Goal: Transaction & Acquisition: Purchase product/service

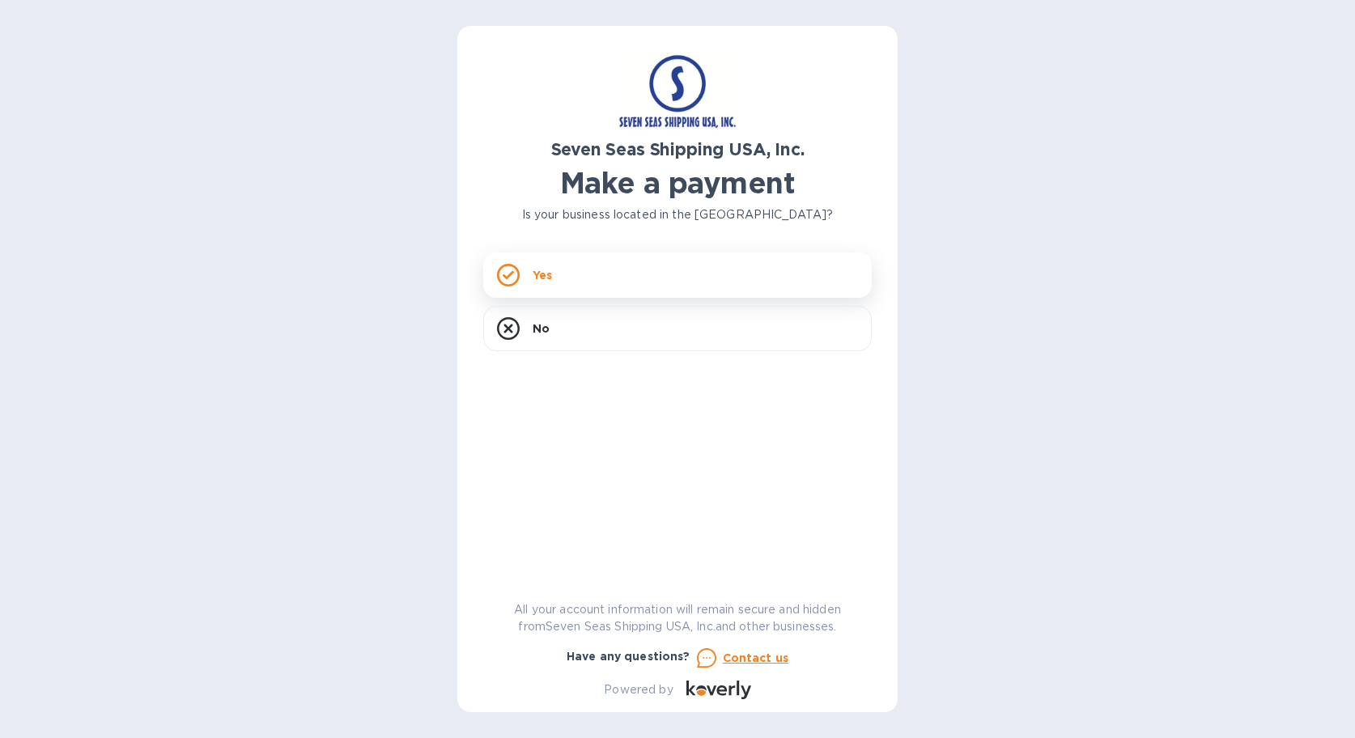
click at [634, 289] on div "Yes" at bounding box center [677, 275] width 389 height 45
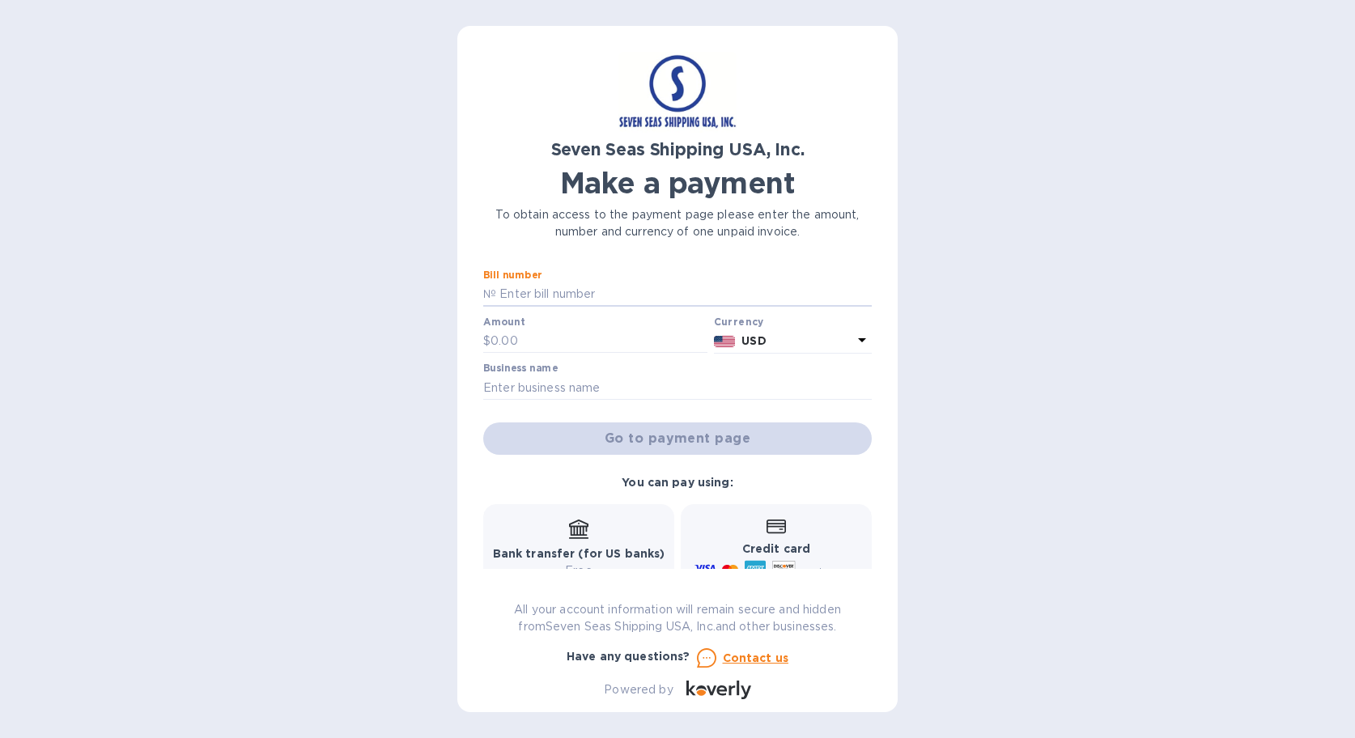
click at [634, 289] on input "text" at bounding box center [684, 294] width 376 height 24
paste input "00118963-SEGU9310201"
type input "00118963-SEGU9310201"
click at [549, 349] on input "text" at bounding box center [599, 341] width 217 height 24
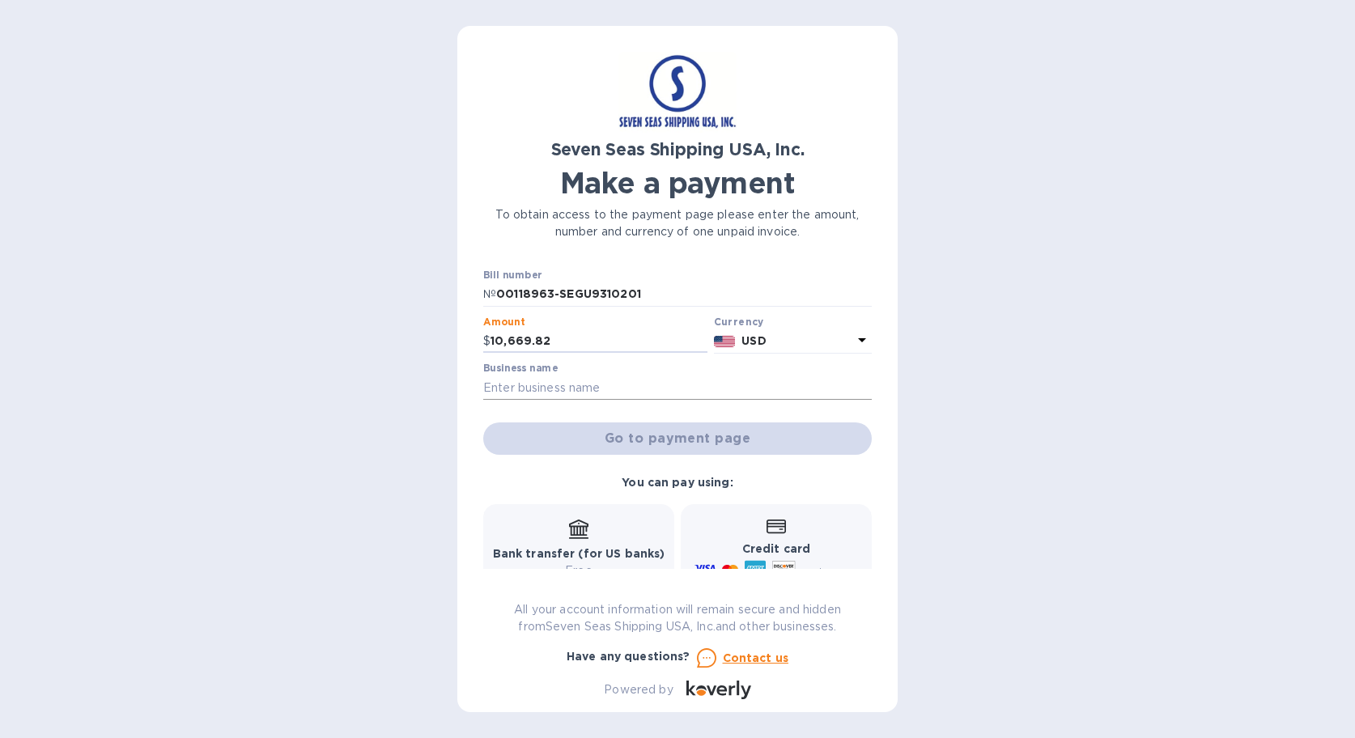
type input "10,669.82"
click at [652, 383] on input "text" at bounding box center [677, 388] width 389 height 24
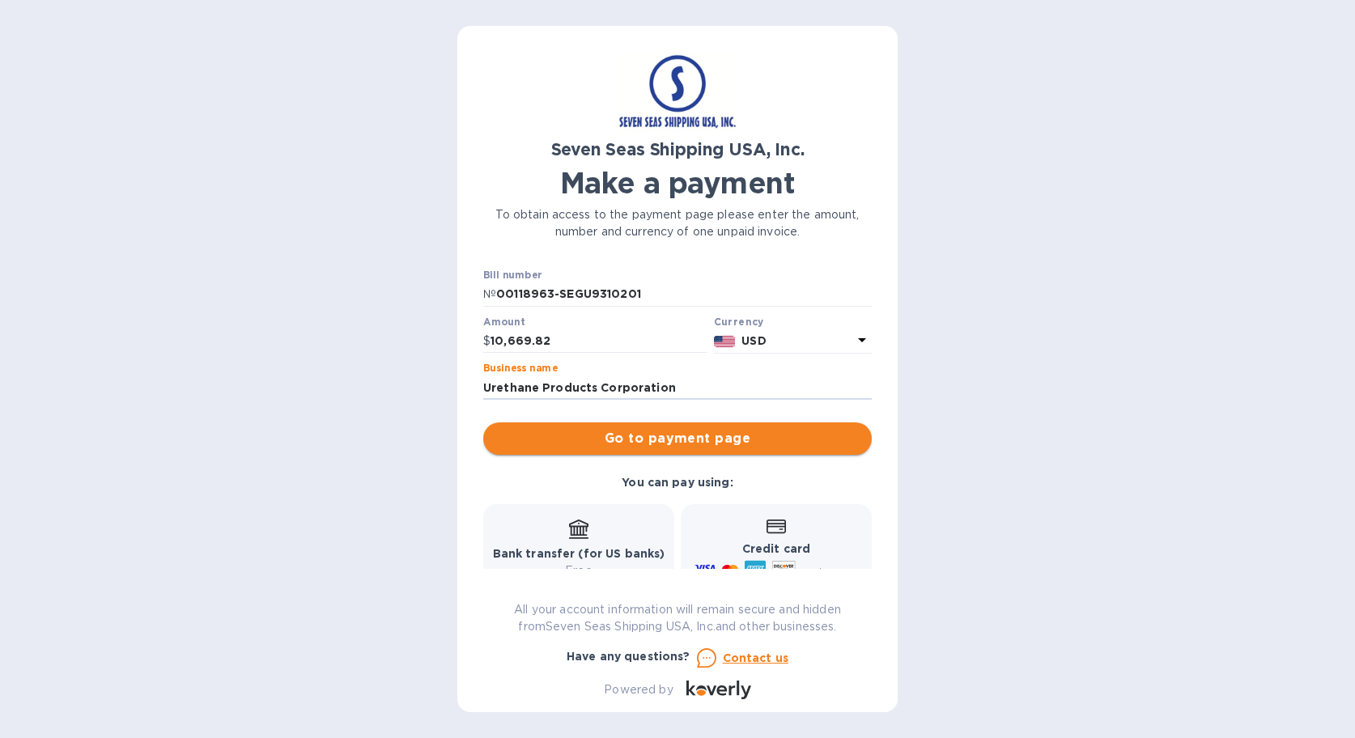
type input "Urethane Products Corporation"
click at [679, 438] on span "Go to payment page" at bounding box center [677, 438] width 363 height 19
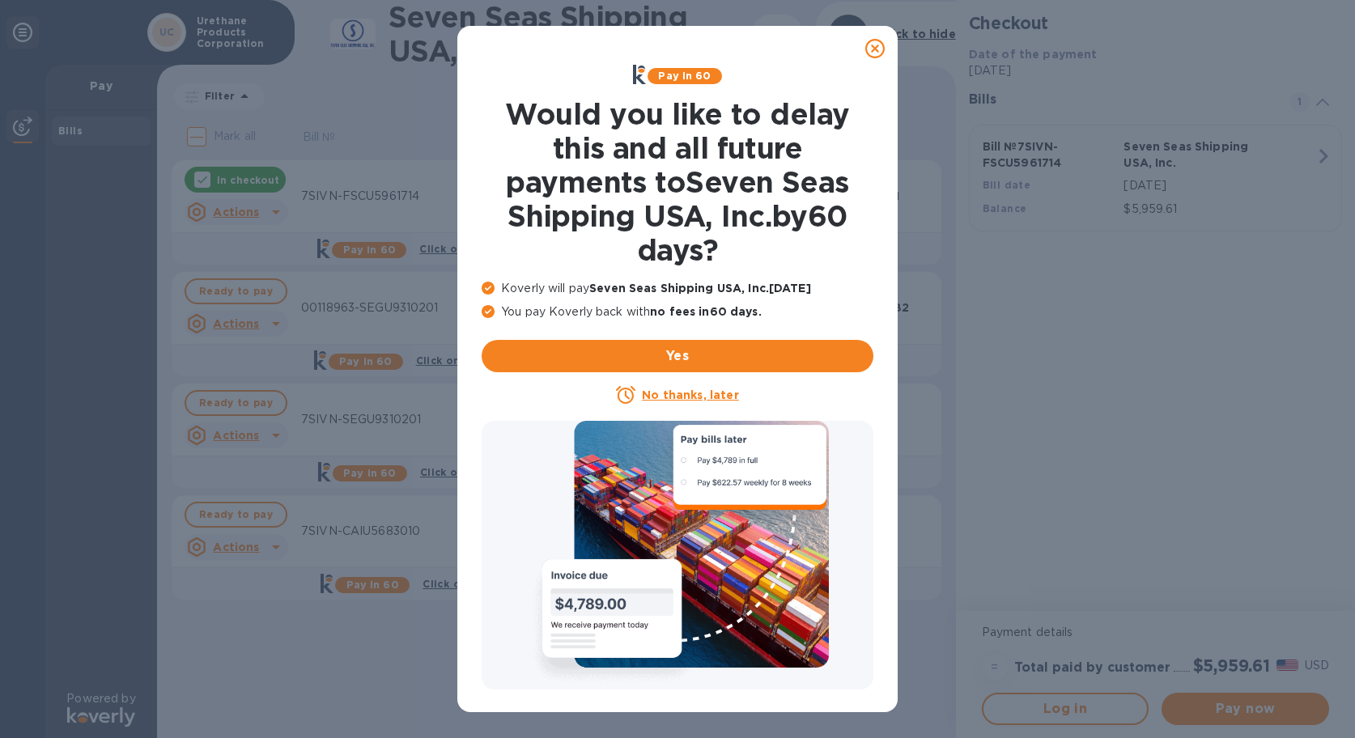
click at [877, 55] on icon at bounding box center [874, 48] width 19 height 19
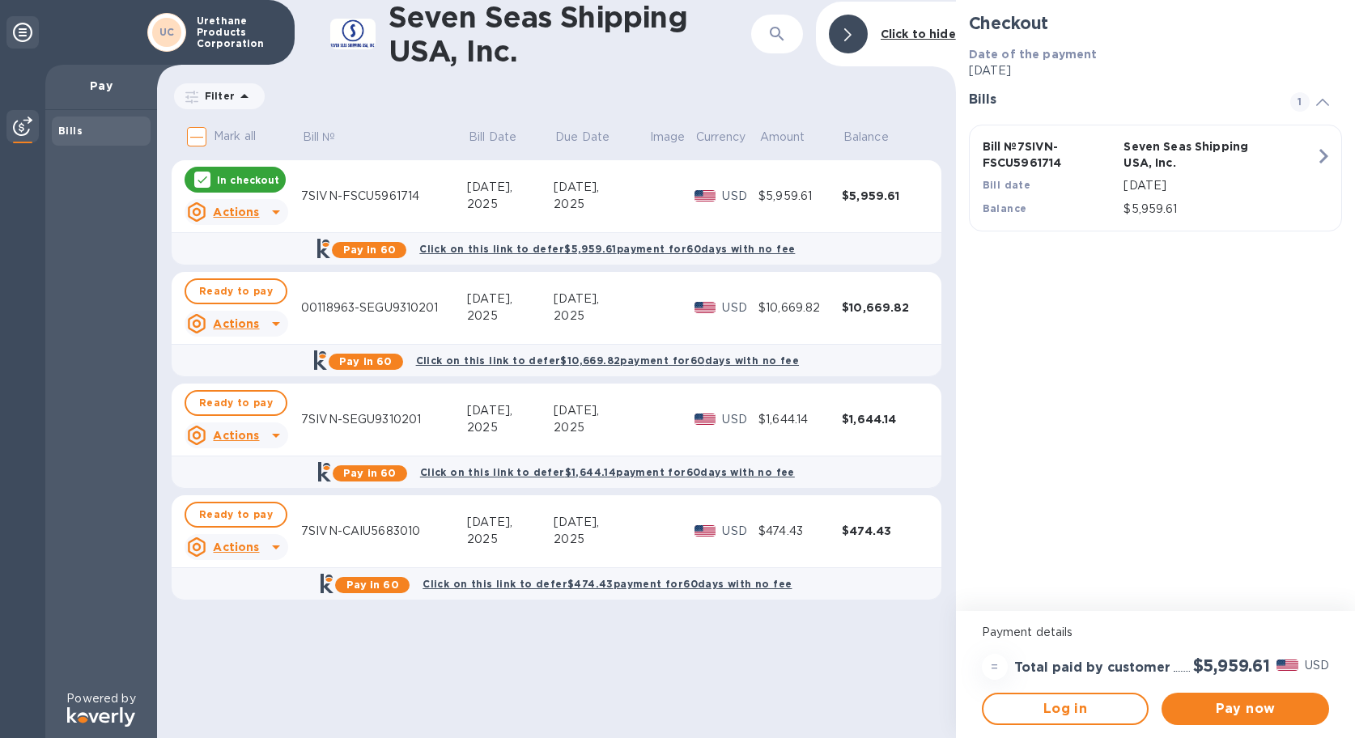
click at [206, 175] on icon at bounding box center [202, 179] width 13 height 13
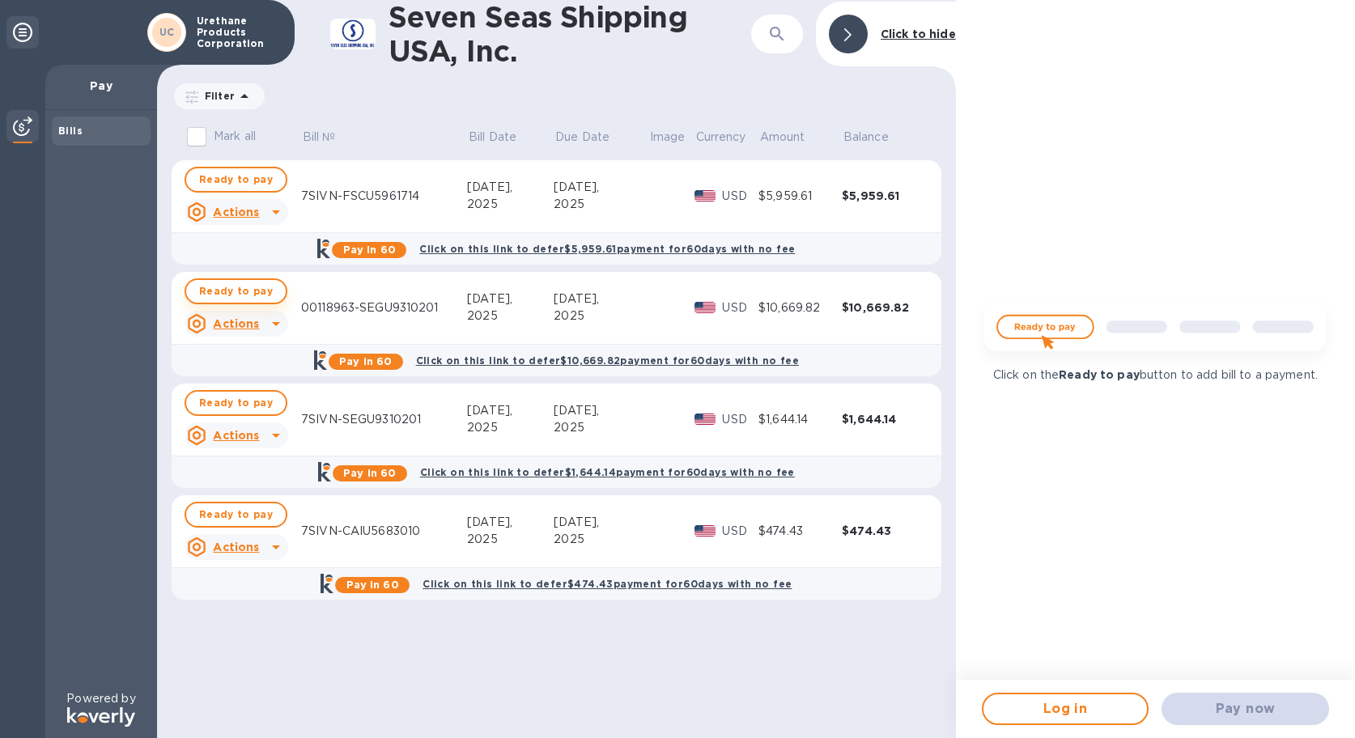
click at [224, 296] on span "Ready to pay" at bounding box center [236, 291] width 74 height 19
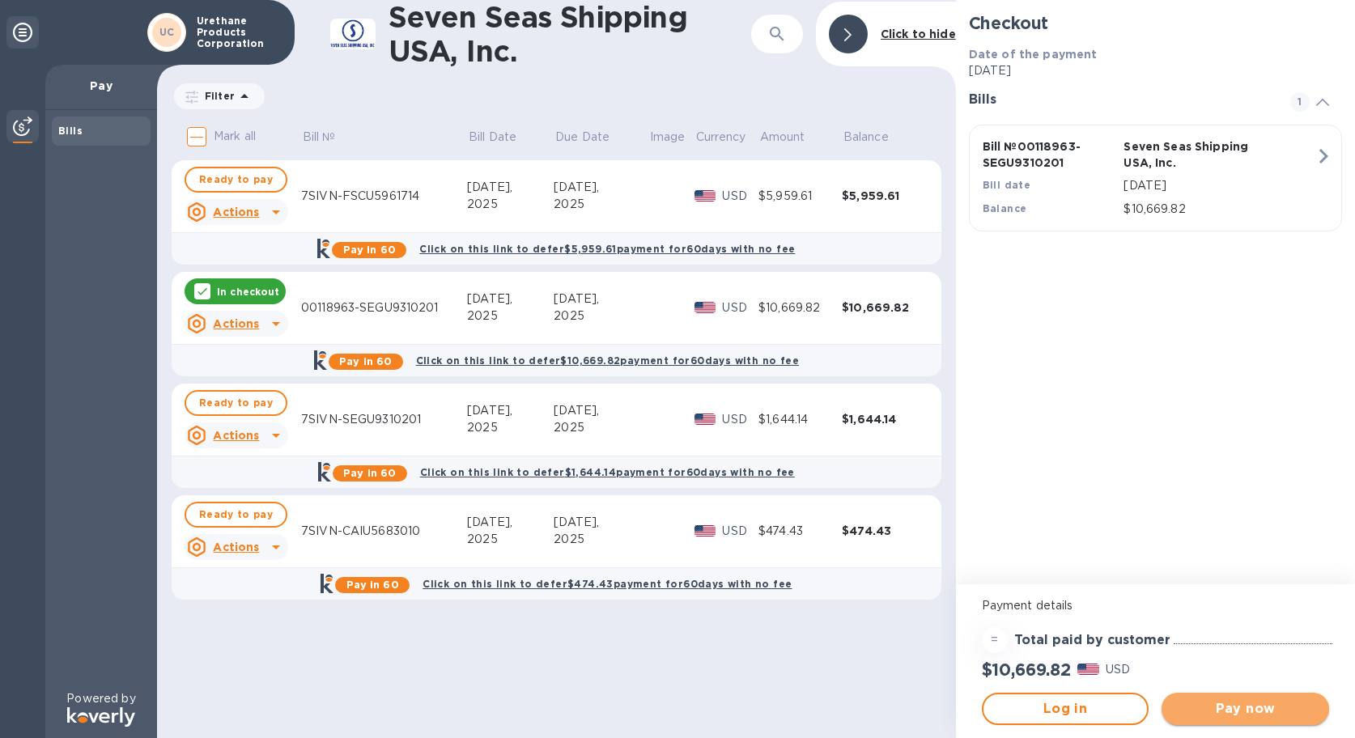
click at [1224, 705] on span "Pay now" at bounding box center [1245, 708] width 142 height 19
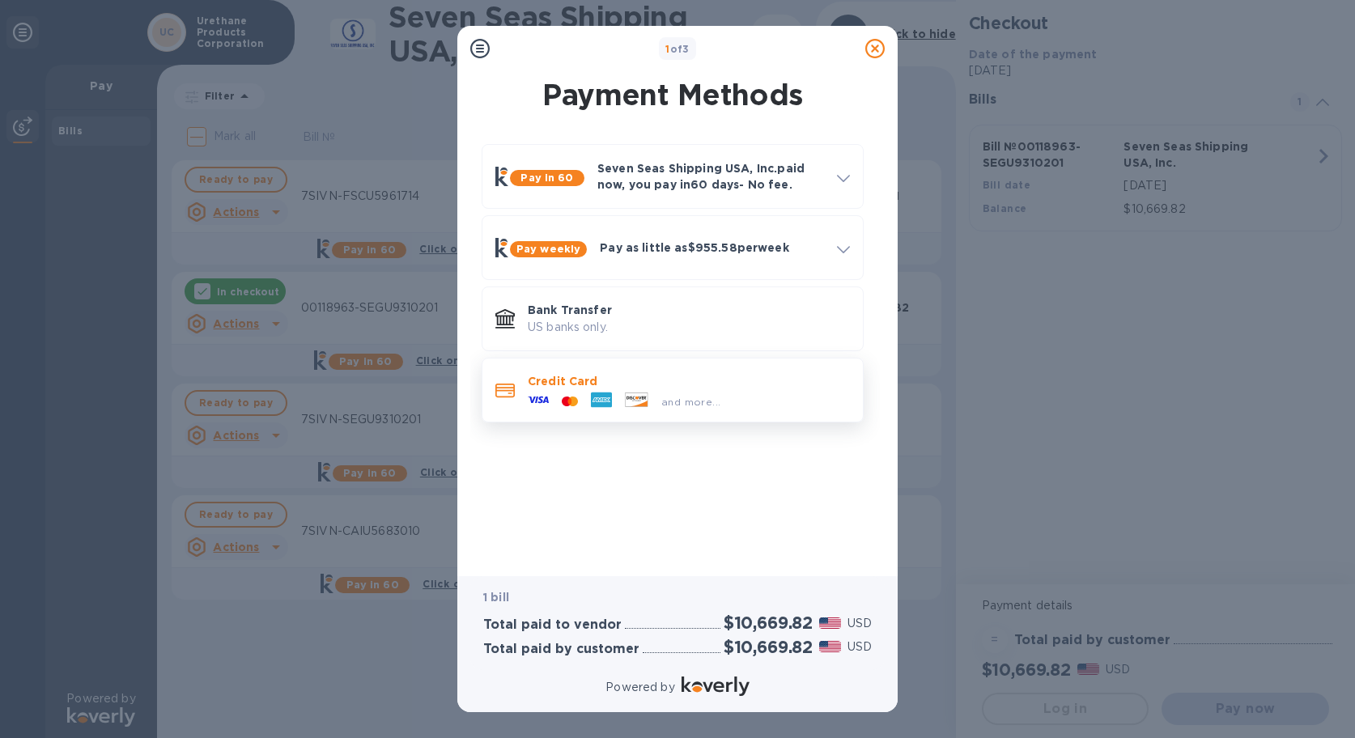
click at [725, 396] on div "and more..." at bounding box center [689, 398] width 322 height 18
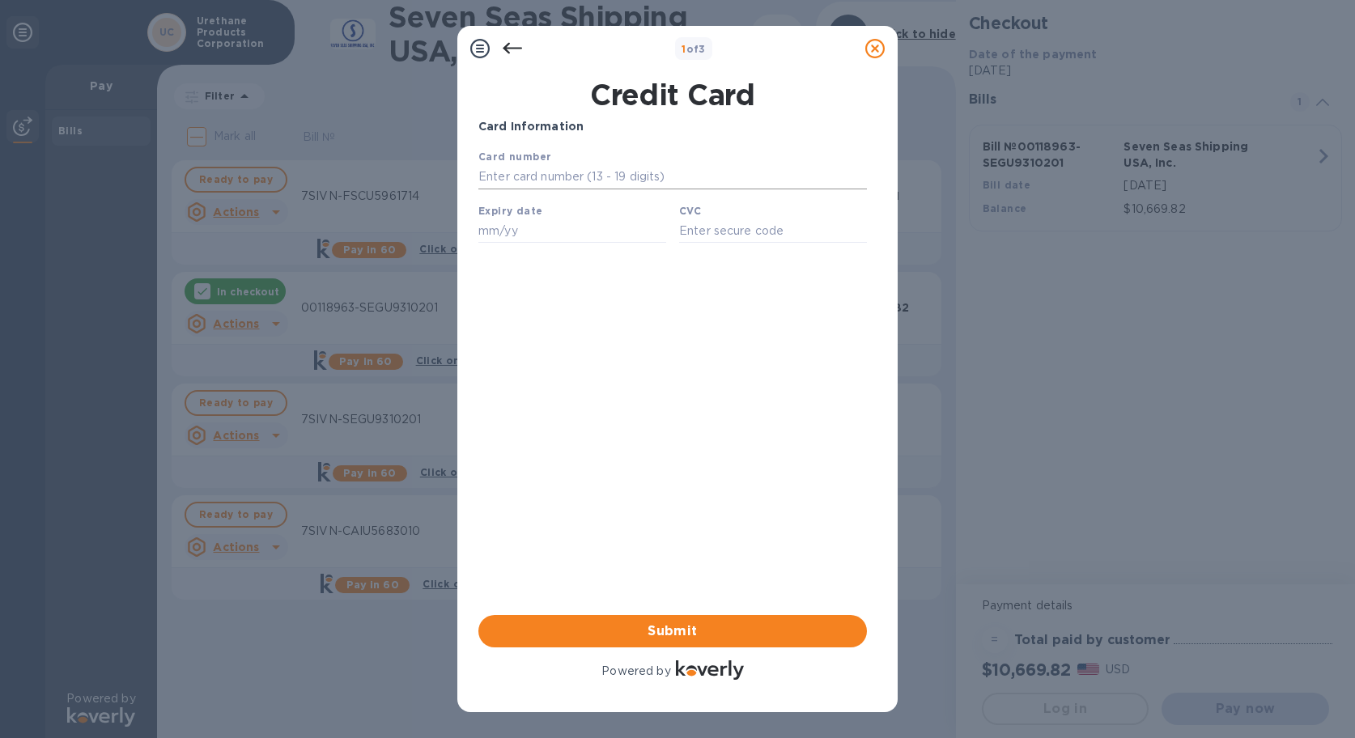
click at [584, 170] on input "text" at bounding box center [672, 177] width 389 height 24
type input "[CREDIT_CARD_NUMBER]"
type input "08/29"
type input "6837"
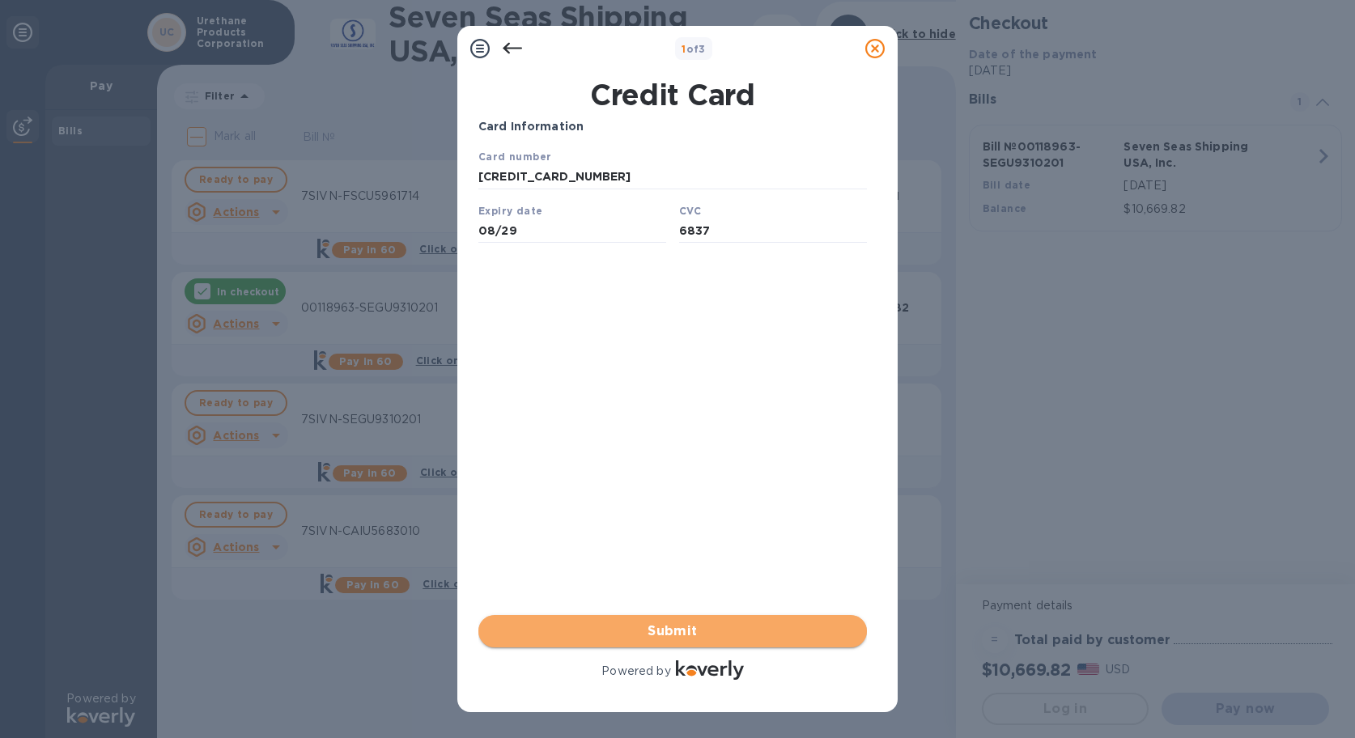
click at [733, 631] on span "Submit" at bounding box center [672, 631] width 363 height 19
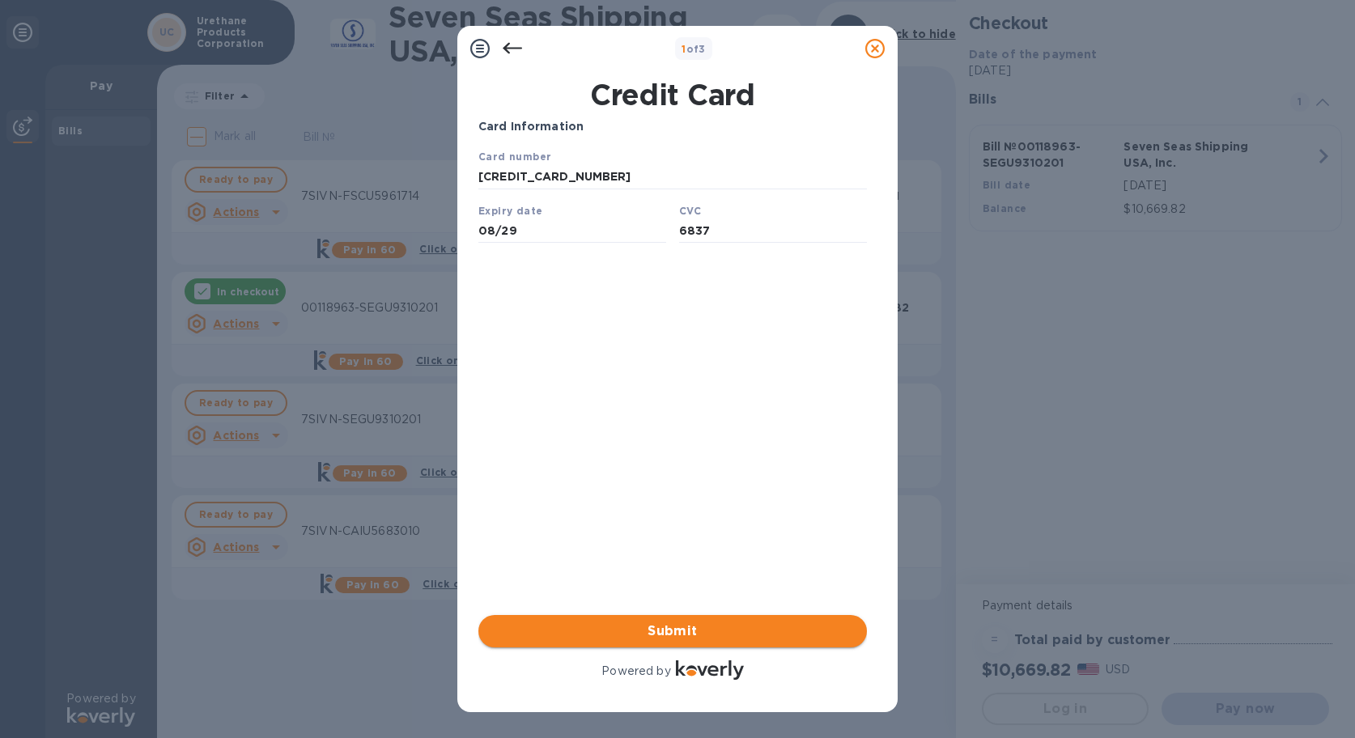
click at [694, 635] on span "Submit" at bounding box center [672, 631] width 363 height 19
click at [736, 227] on input "6837" at bounding box center [773, 231] width 188 height 24
click at [572, 225] on input "08/29" at bounding box center [572, 231] width 188 height 24
click at [615, 181] on input "[CREDIT_CARD_NUMBER]" at bounding box center [672, 177] width 389 height 24
type input "[CREDIT_CARD_NUMBER]"
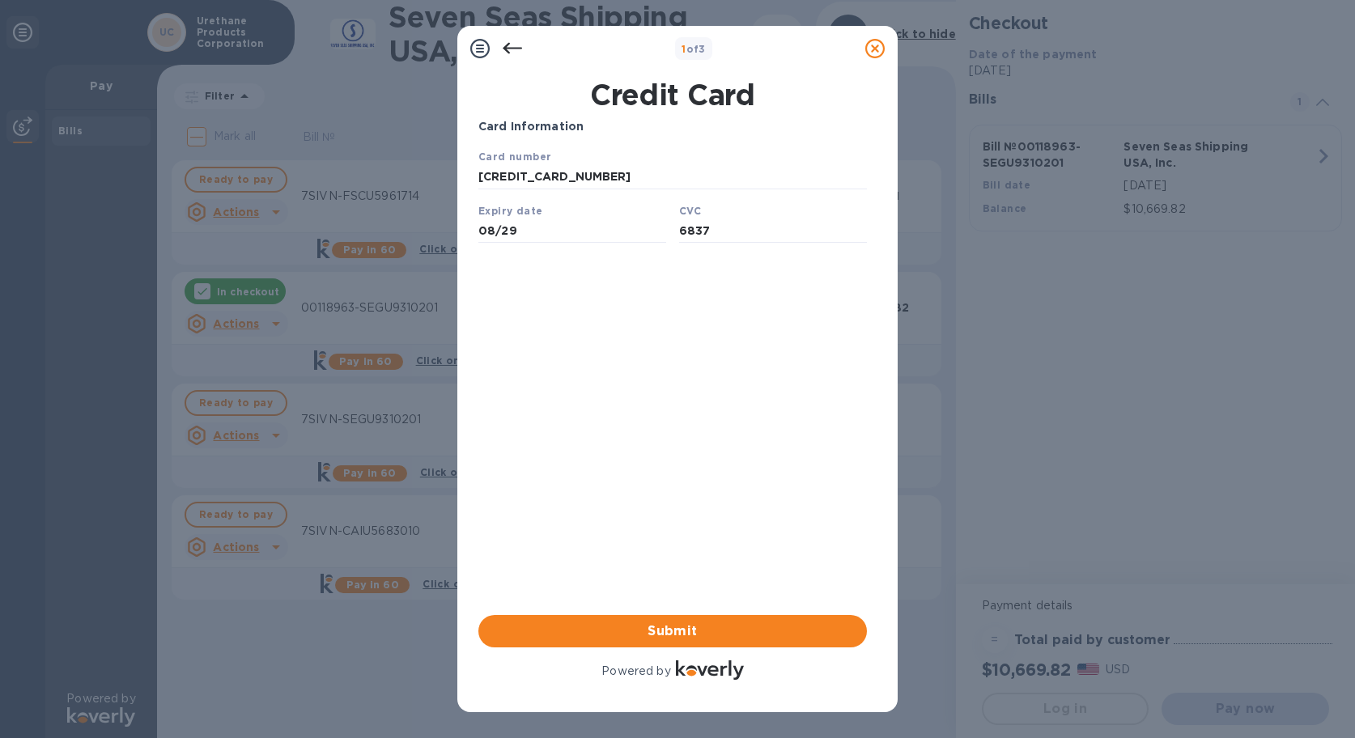
click at [631, 465] on div "Card Information Your browser does not support iframes Submit Powered by" at bounding box center [672, 400] width 389 height 565
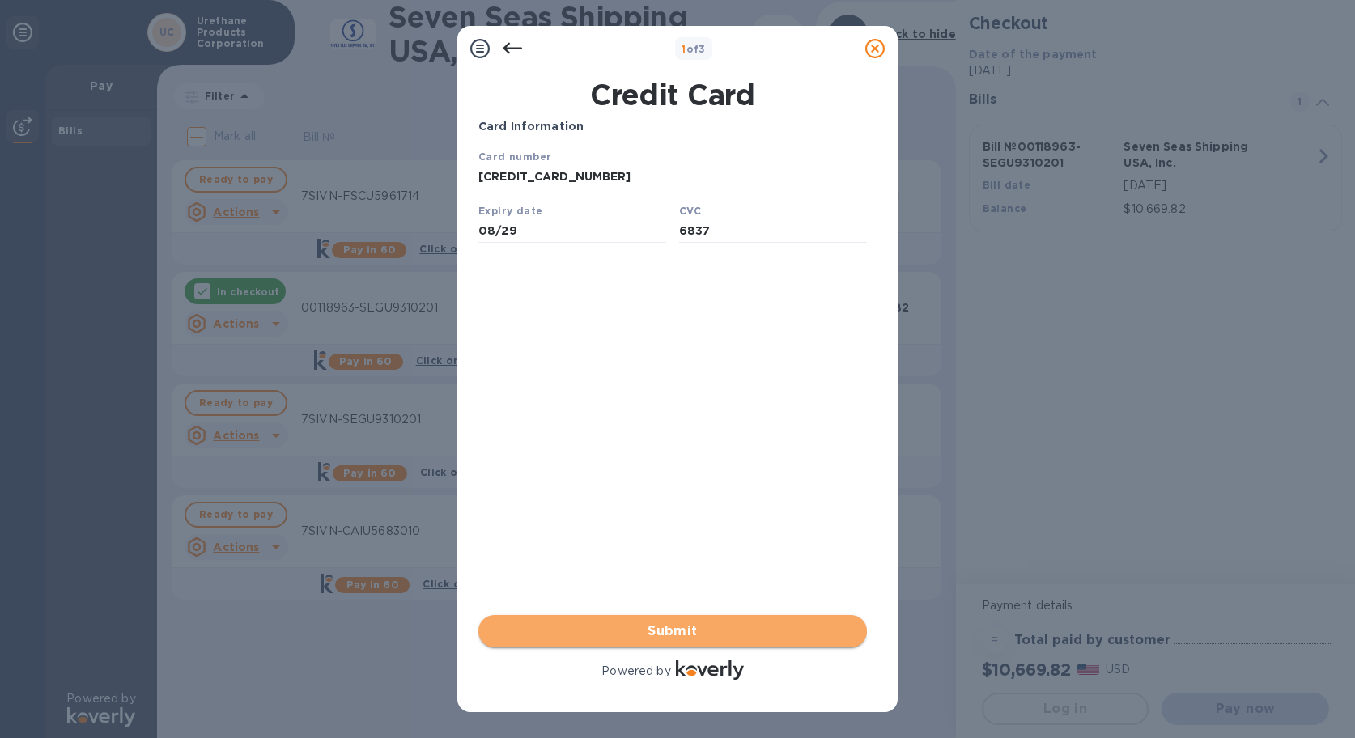
click at [721, 626] on span "Submit" at bounding box center [672, 631] width 363 height 19
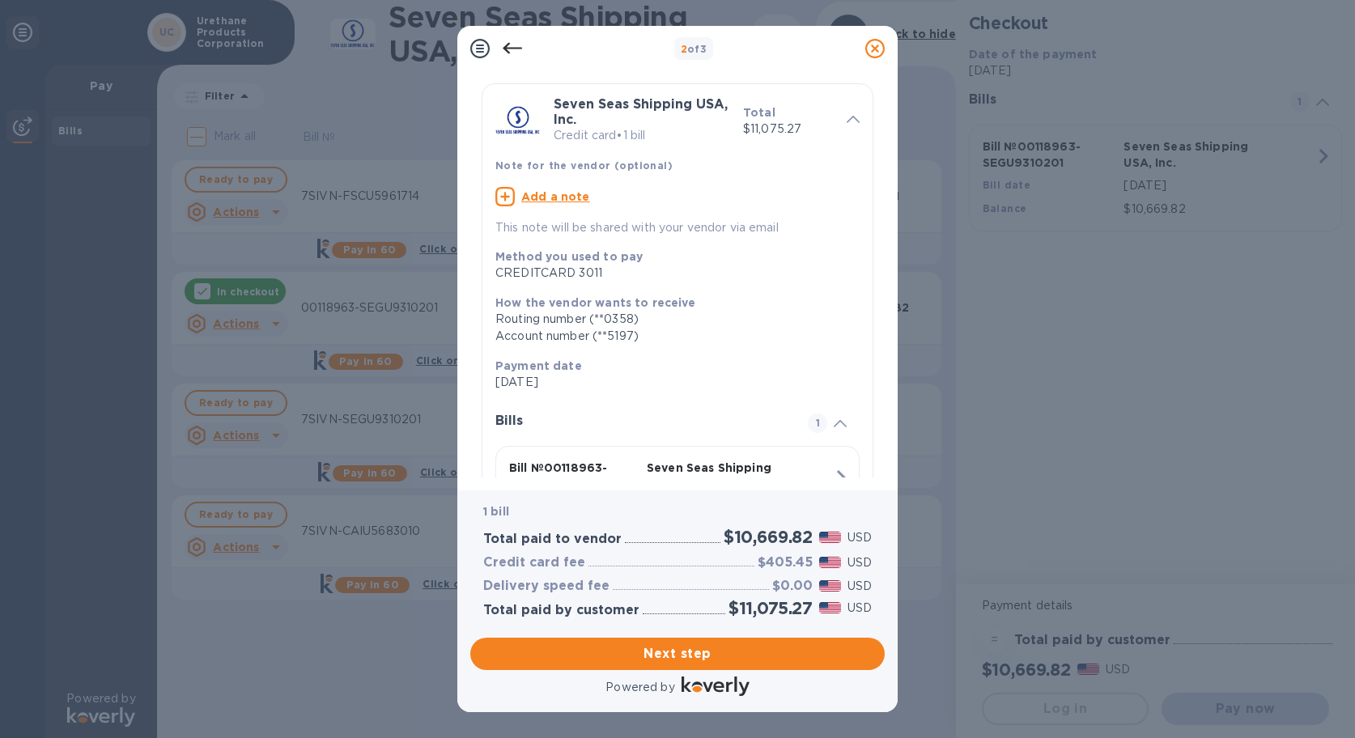
scroll to position [161, 0]
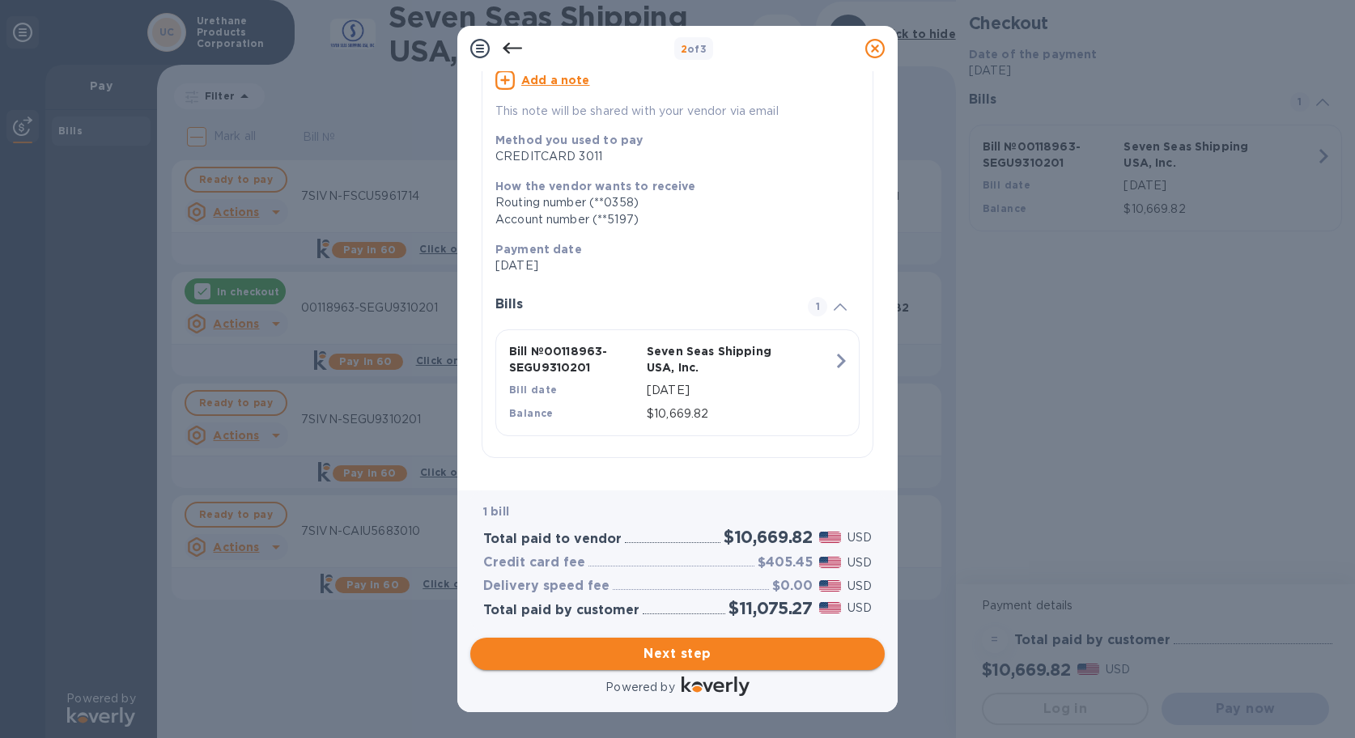
click at [741, 656] on span "Next step" at bounding box center [677, 653] width 389 height 19
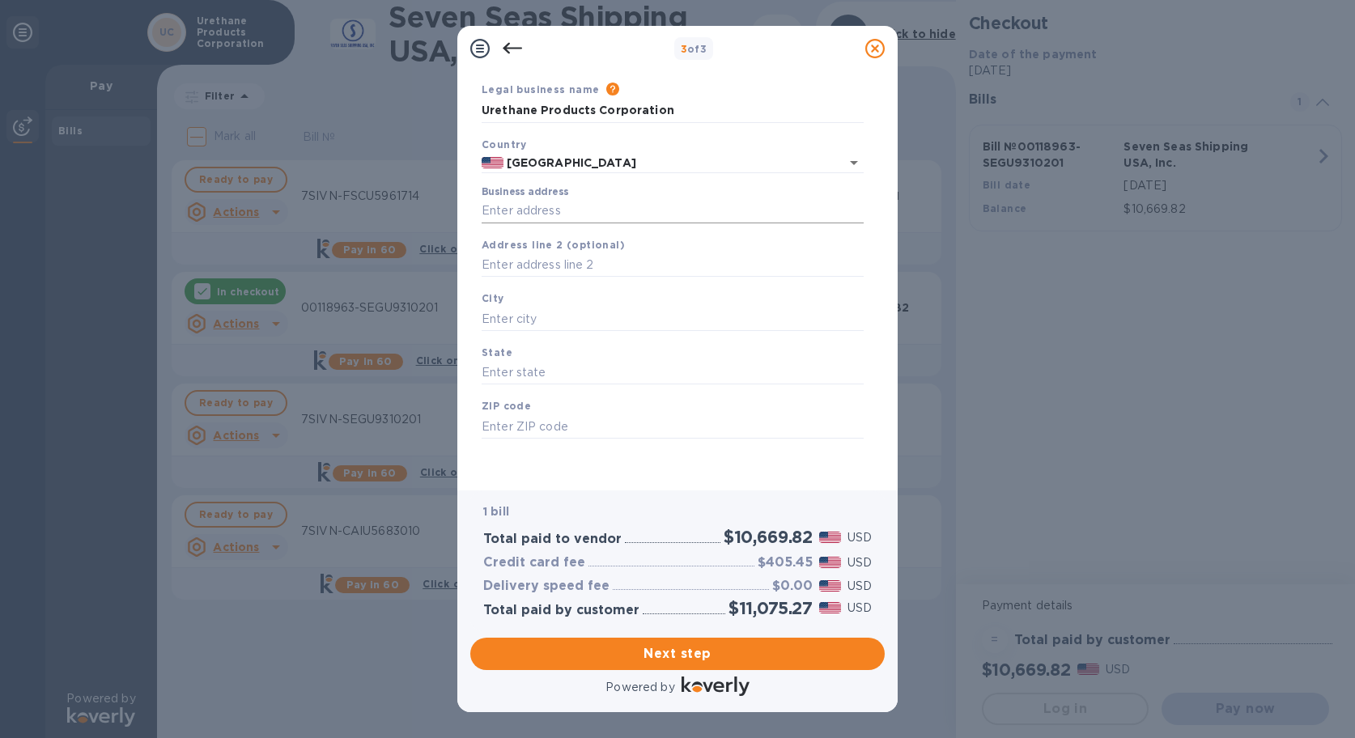
click at [679, 200] on input "Business address" at bounding box center [673, 211] width 382 height 24
type input "[STREET_ADDRESS][PERSON_NAME]"
click at [657, 258] on input "text" at bounding box center [673, 265] width 382 height 24
click at [652, 316] on input "text" at bounding box center [673, 319] width 382 height 24
type input "[GEOGRAPHIC_DATA]"
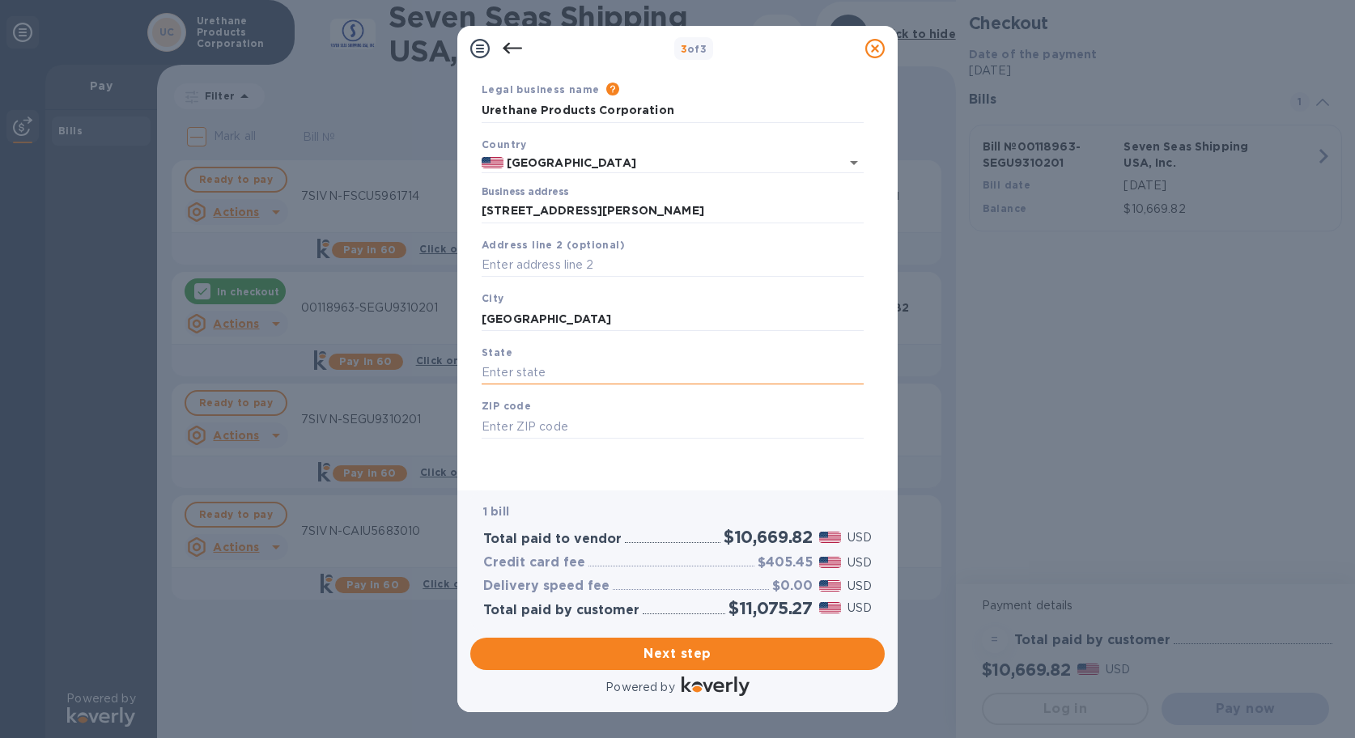
click at [655, 376] on input "text" at bounding box center [673, 373] width 382 height 24
type input "CA"
type input "92647"
click at [764, 667] on button "Next step" at bounding box center [677, 654] width 414 height 32
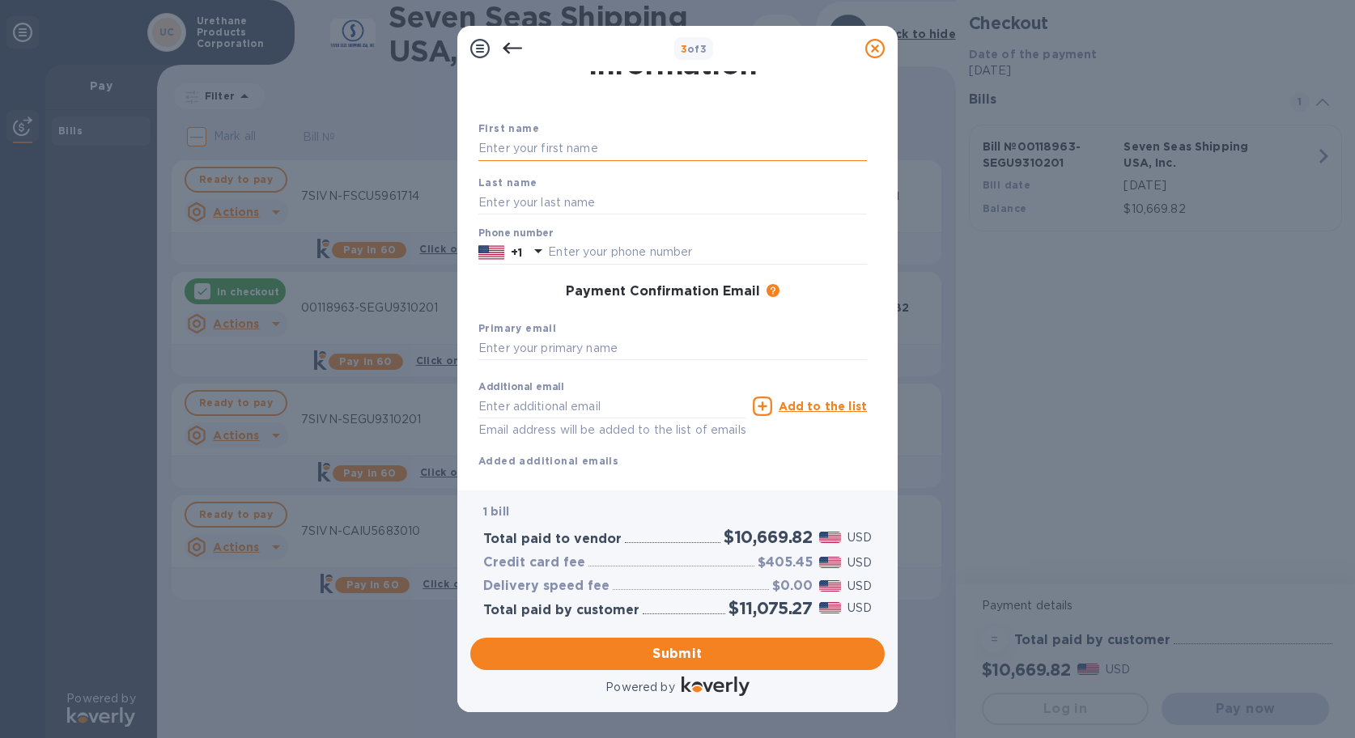
click at [569, 145] on input "text" at bounding box center [672, 149] width 389 height 24
type input "[PERSON_NAME]"
type input "7142311660"
type input "[PERSON_NAME][EMAIL_ADDRESS][DOMAIN_NAME]"
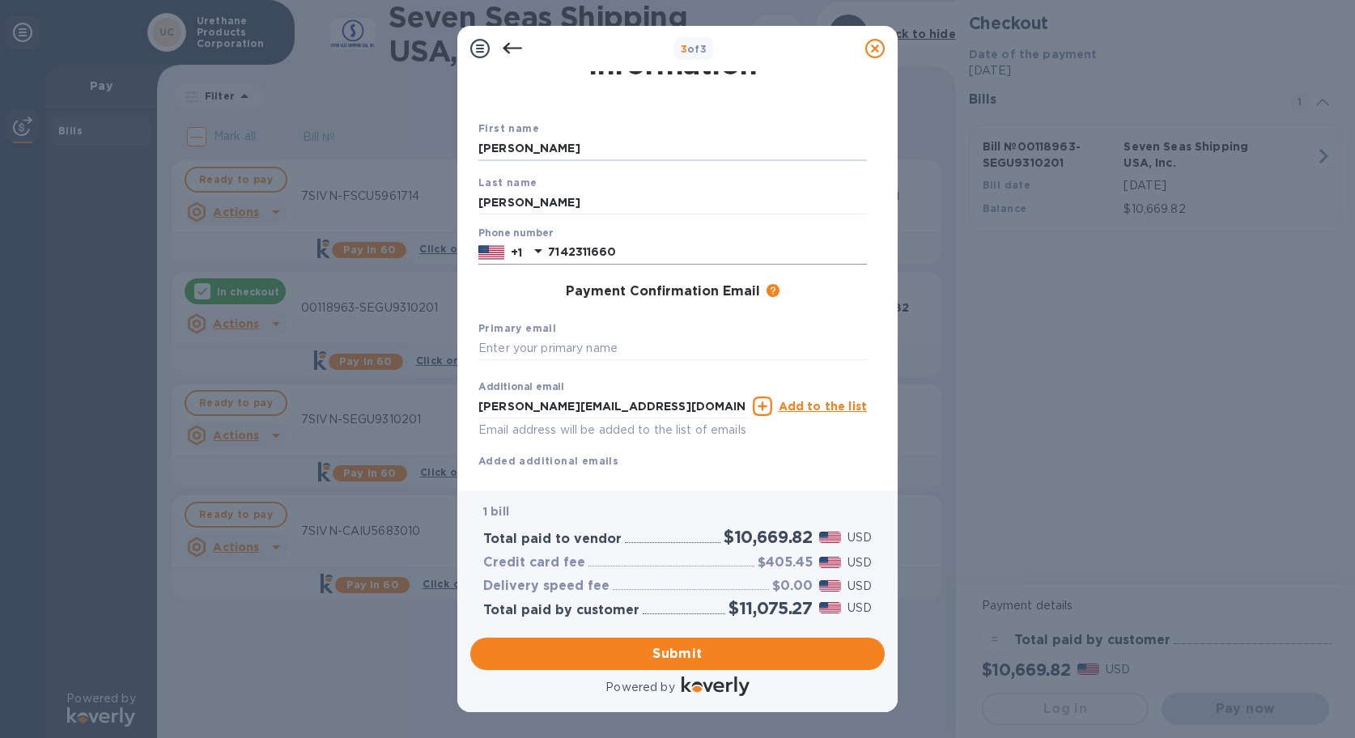
click at [645, 254] on input "7142311660" at bounding box center [707, 252] width 319 height 24
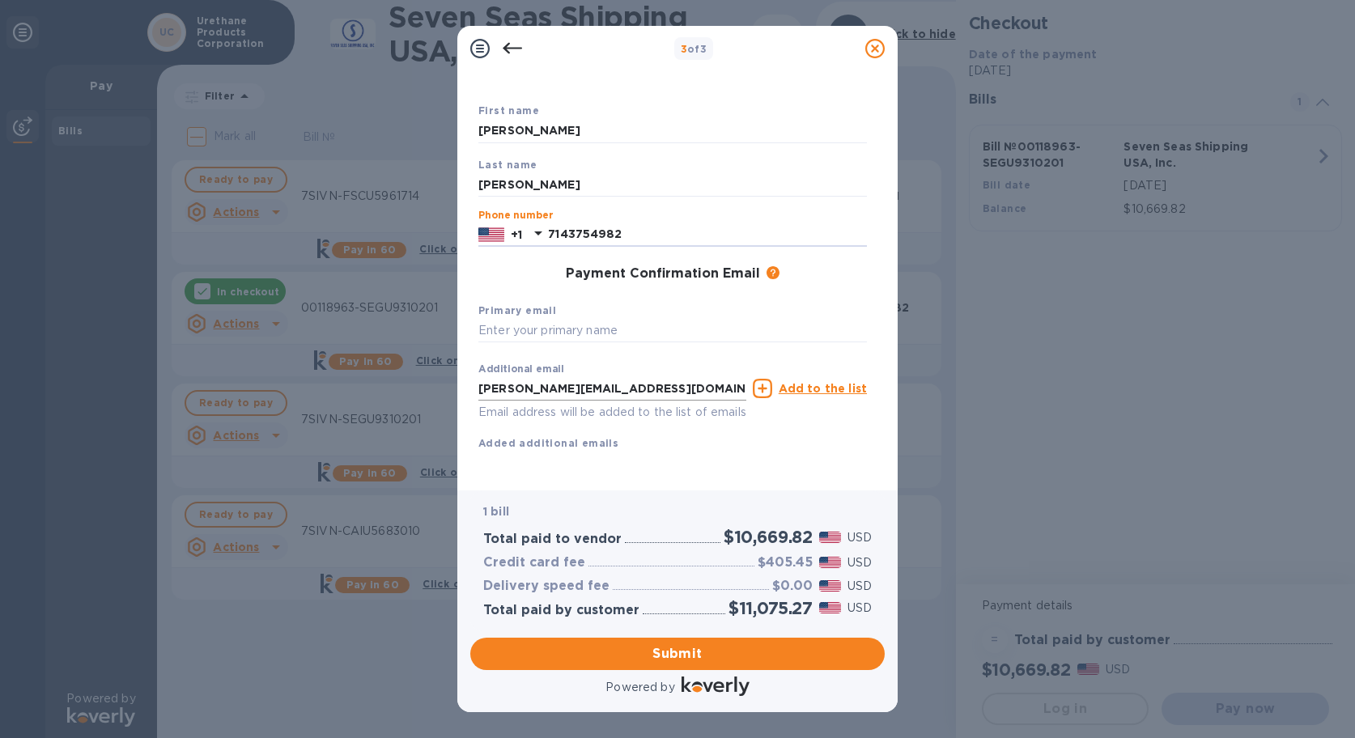
scroll to position [93, 0]
type input "7143754982"
click at [763, 650] on span "Submit" at bounding box center [677, 653] width 389 height 19
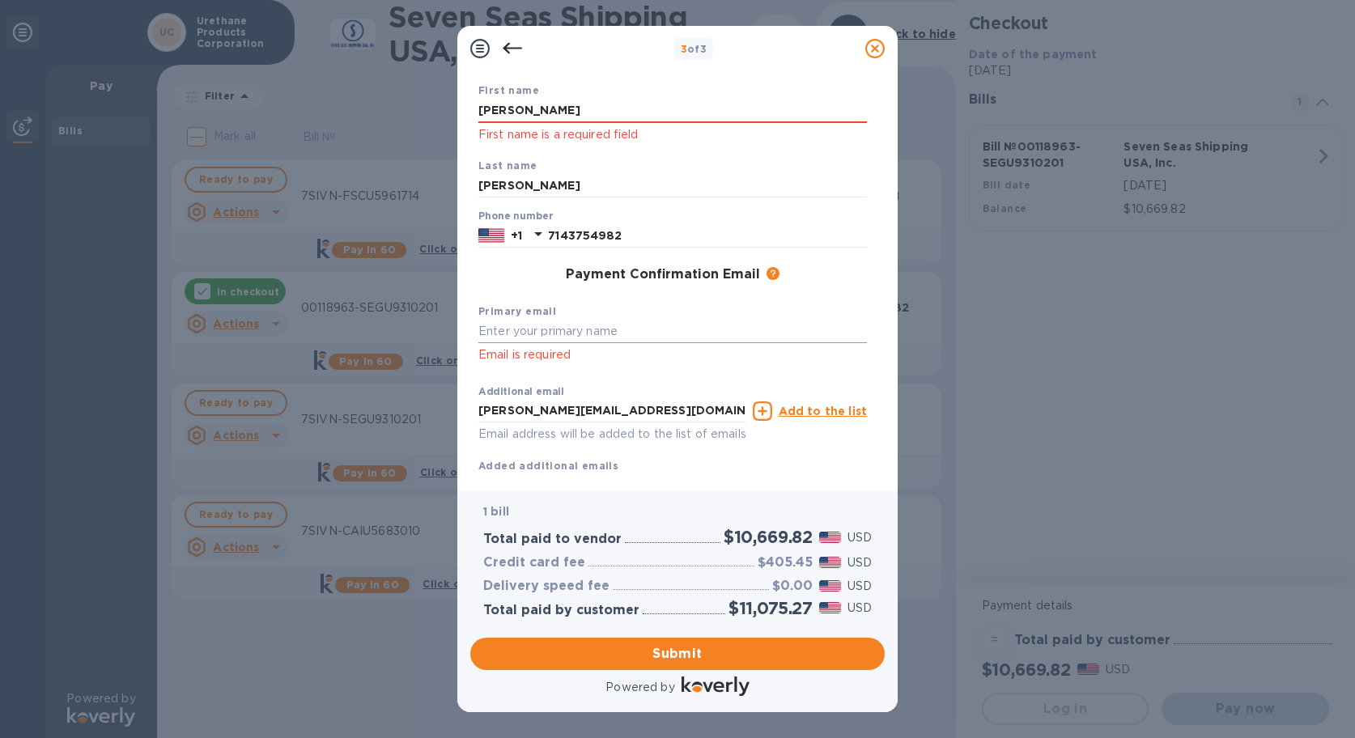
click at [554, 331] on input "text" at bounding box center [672, 332] width 389 height 24
click at [555, 108] on input "[PERSON_NAME]" at bounding box center [672, 111] width 389 height 24
click at [567, 118] on input "[PERSON_NAME]" at bounding box center [672, 111] width 389 height 24
click at [569, 113] on input "[PERSON_NAME]" at bounding box center [672, 111] width 389 height 24
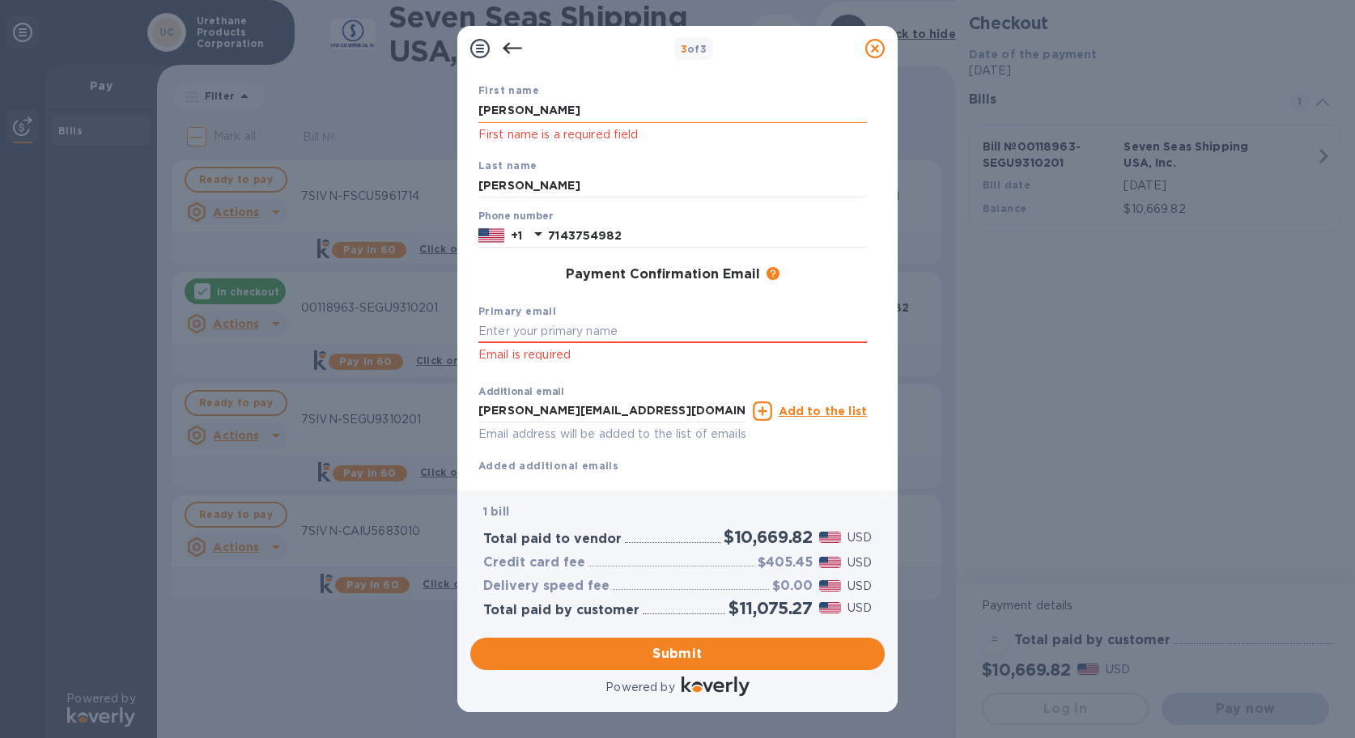
click at [569, 113] on input "[PERSON_NAME]" at bounding box center [672, 111] width 389 height 24
type input "[PERSON_NAME]"
click at [610, 335] on input "text" at bounding box center [672, 332] width 389 height 24
click at [610, 332] on input "text" at bounding box center [672, 332] width 389 height 24
click at [628, 329] on input "[PERSON_NAME][EMAIL_ADDRESS][DOMAIN_NAME]" at bounding box center [672, 332] width 389 height 24
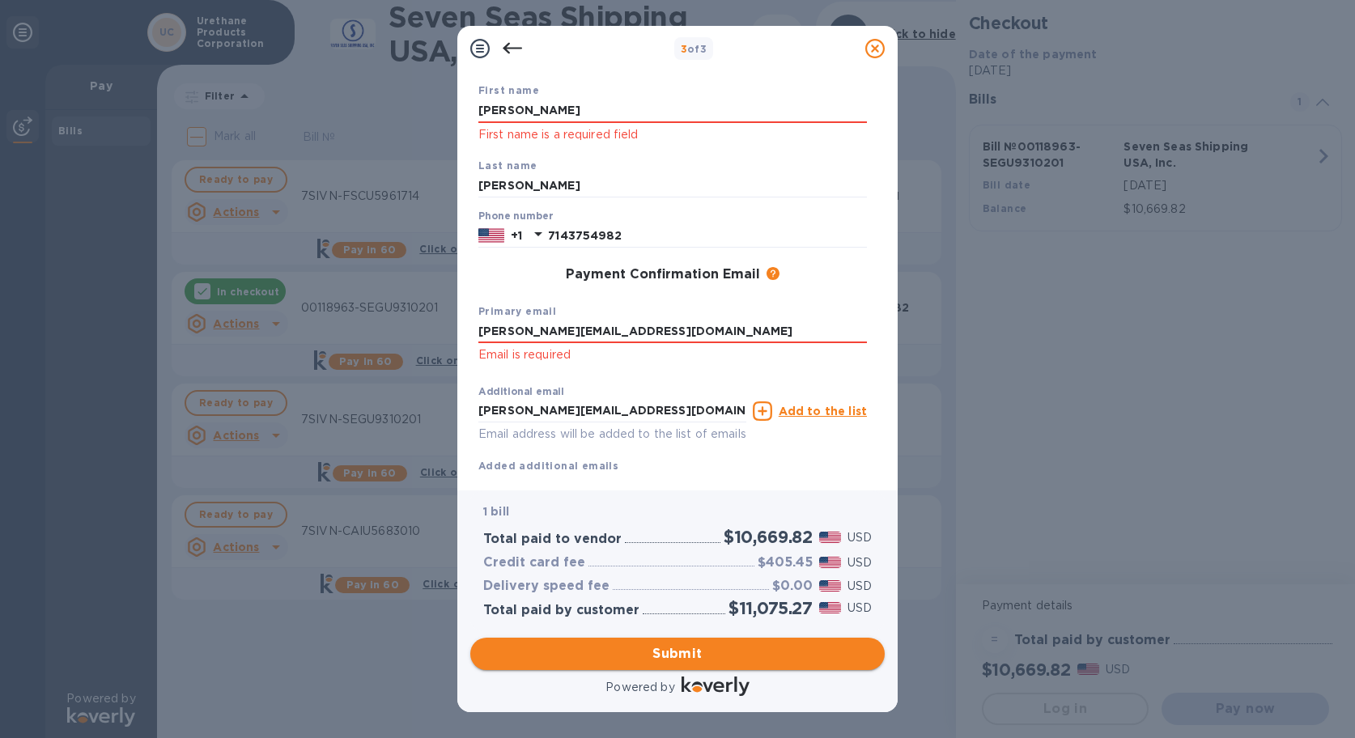
type input "[PERSON_NAME][EMAIL_ADDRESS][DOMAIN_NAME]"
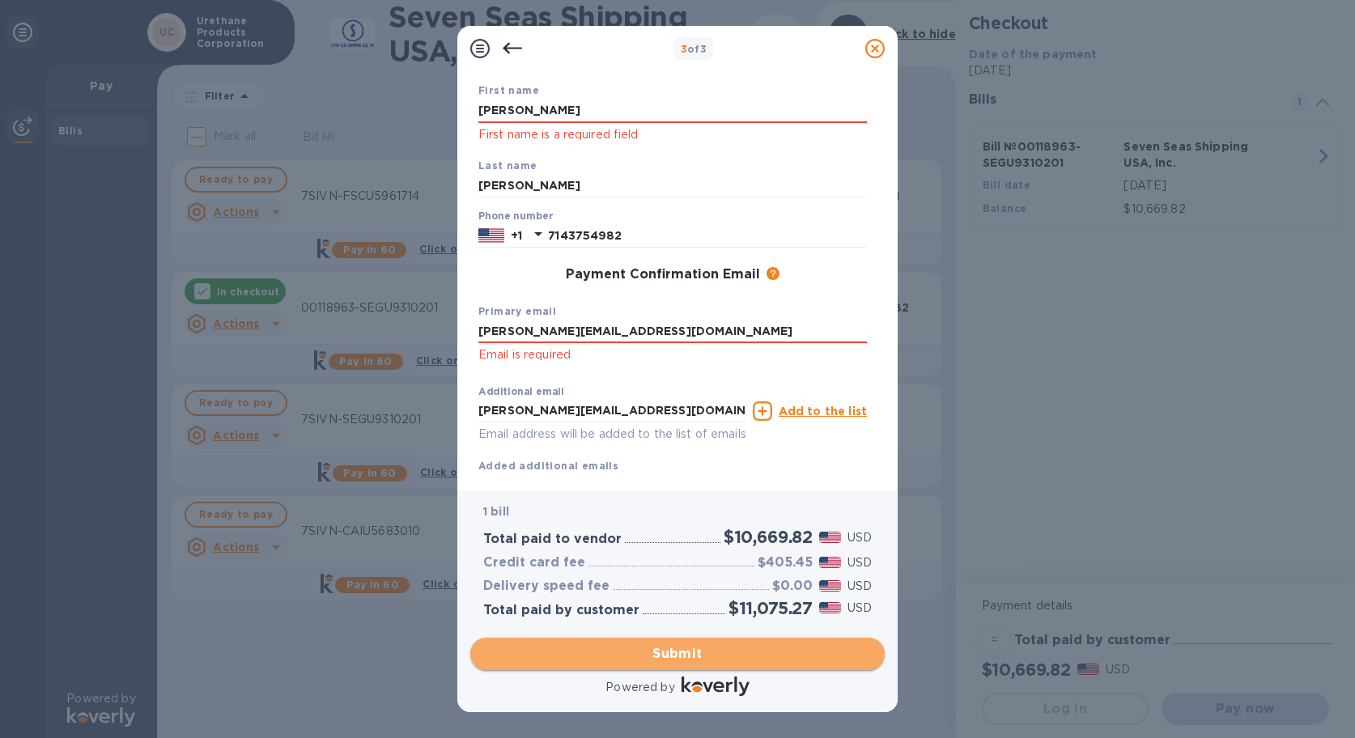
click at [749, 642] on button "Submit" at bounding box center [677, 654] width 414 height 32
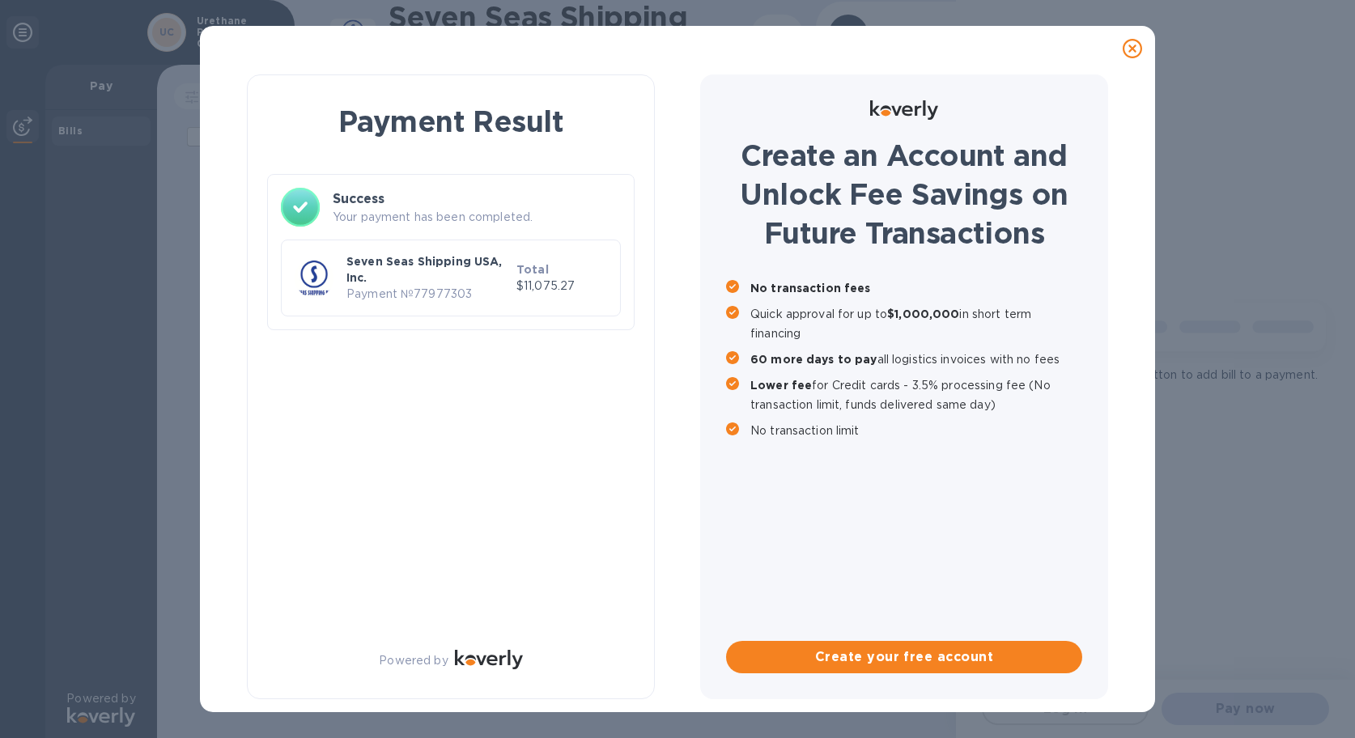
scroll to position [0, 0]
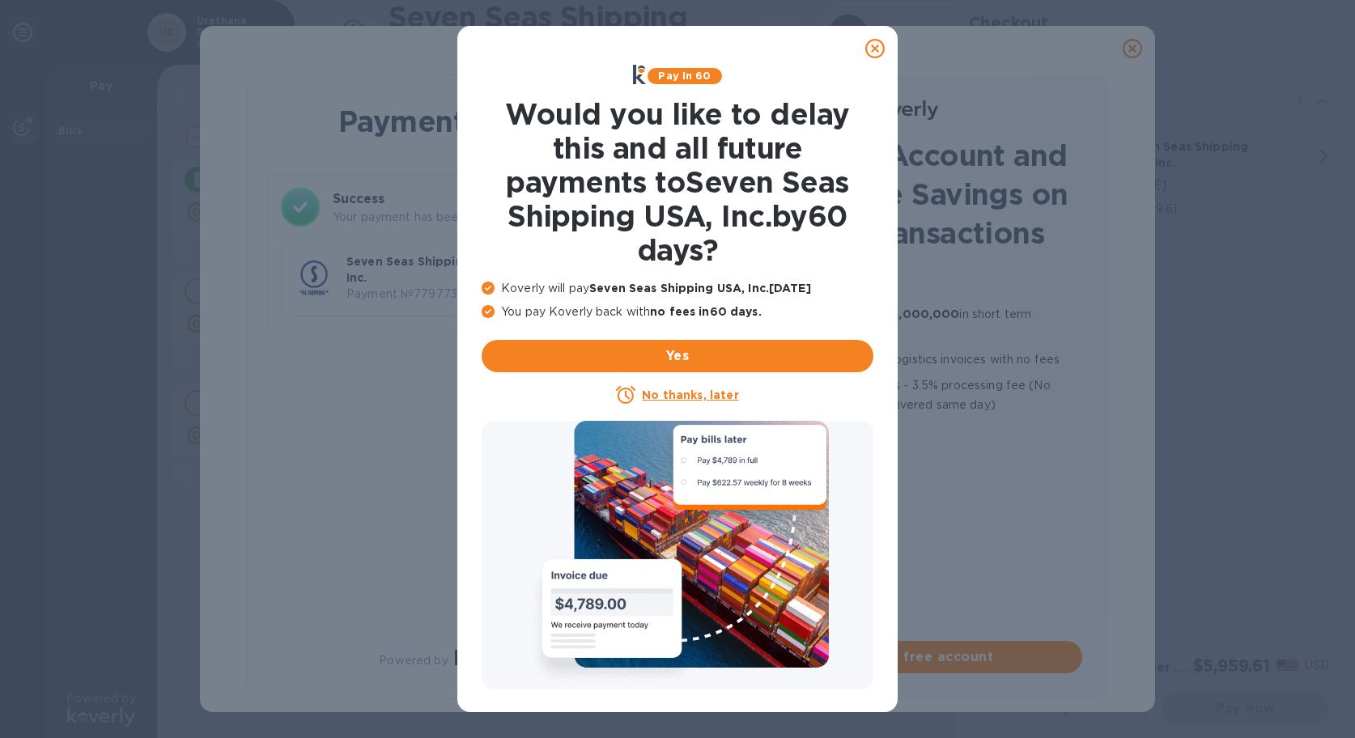
click at [873, 49] on icon at bounding box center [874, 48] width 19 height 19
